Goal: Navigation & Orientation: Find specific page/section

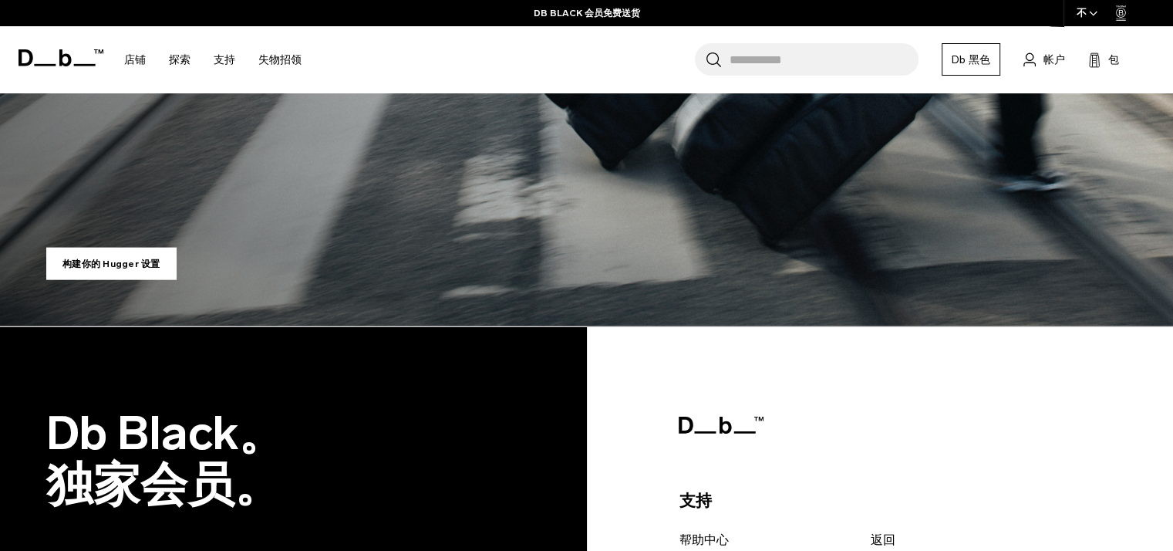
scroll to position [3606, 0]
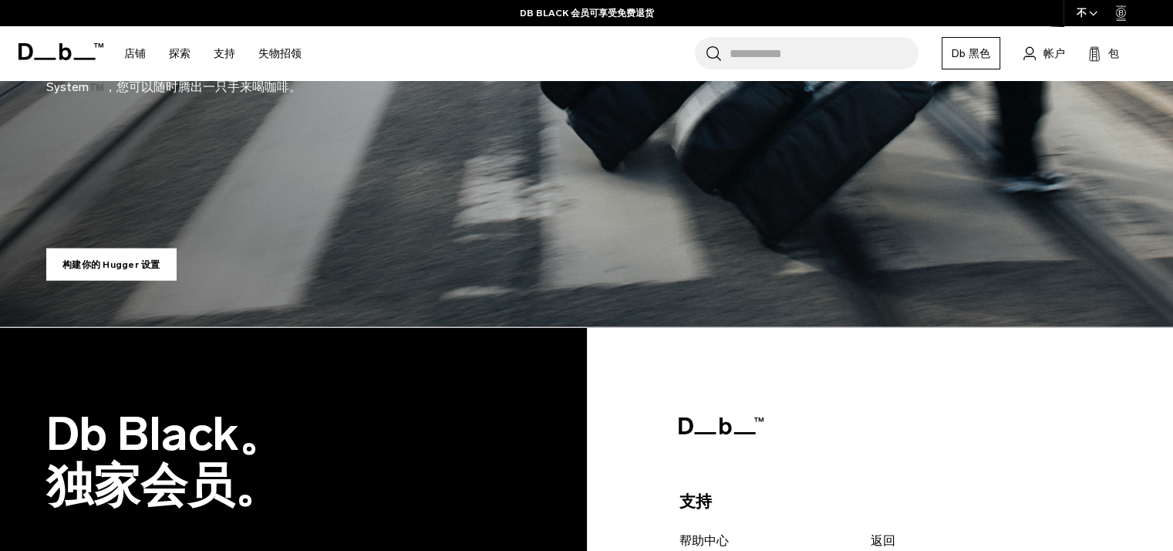
click at [79, 48] on icon at bounding box center [61, 51] width 85 height 17
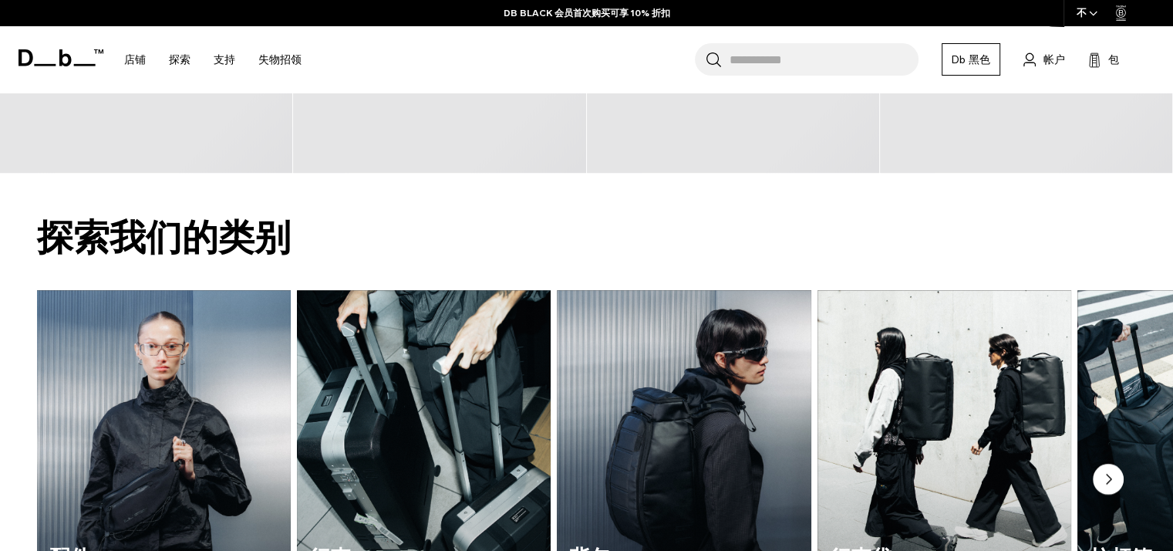
scroll to position [1226, 0]
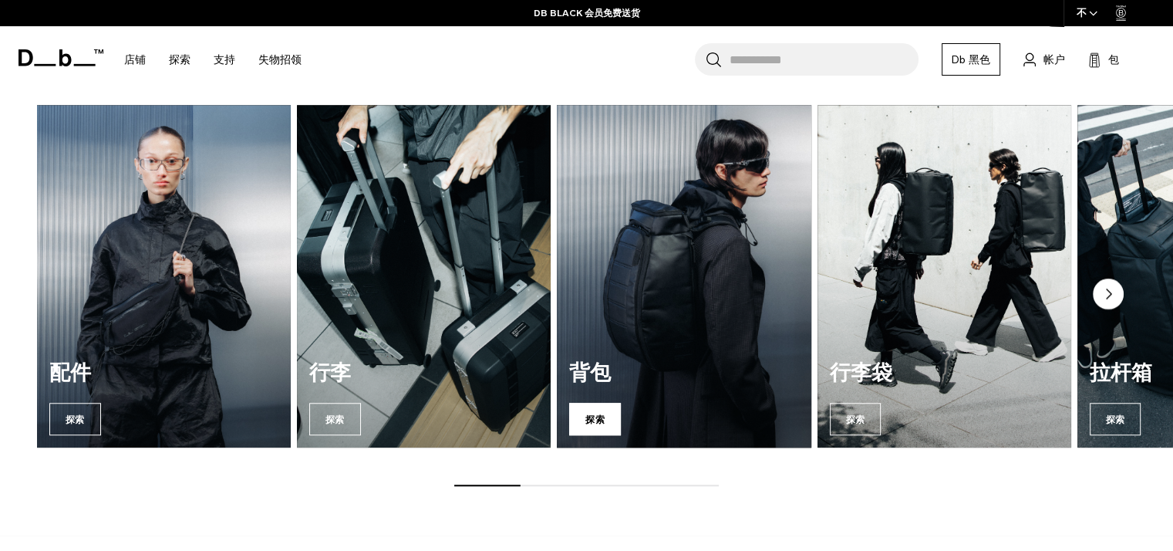
click at [601, 406] on span "探索" at bounding box center [595, 418] width 52 height 32
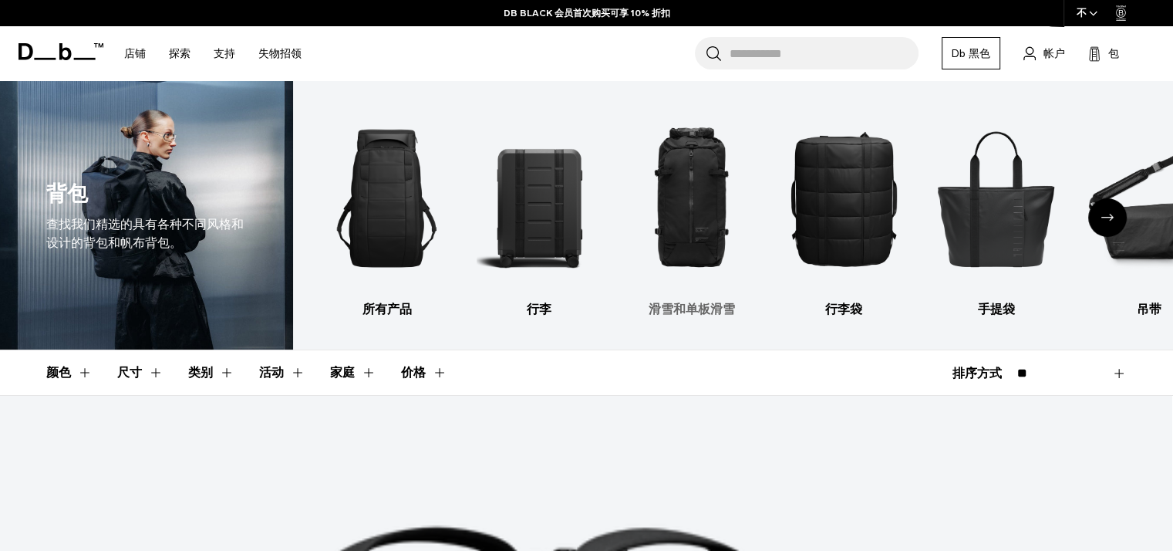
click at [702, 244] on img "3 / 10" at bounding box center [691, 198] width 126 height 188
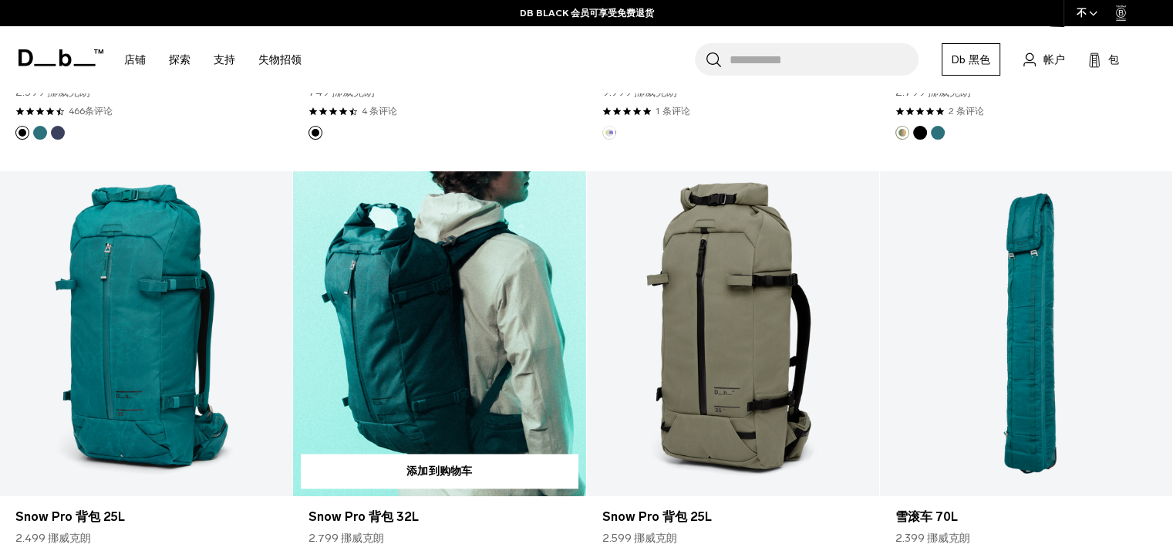
scroll to position [2159, 0]
